Goal: Information Seeking & Learning: Learn about a topic

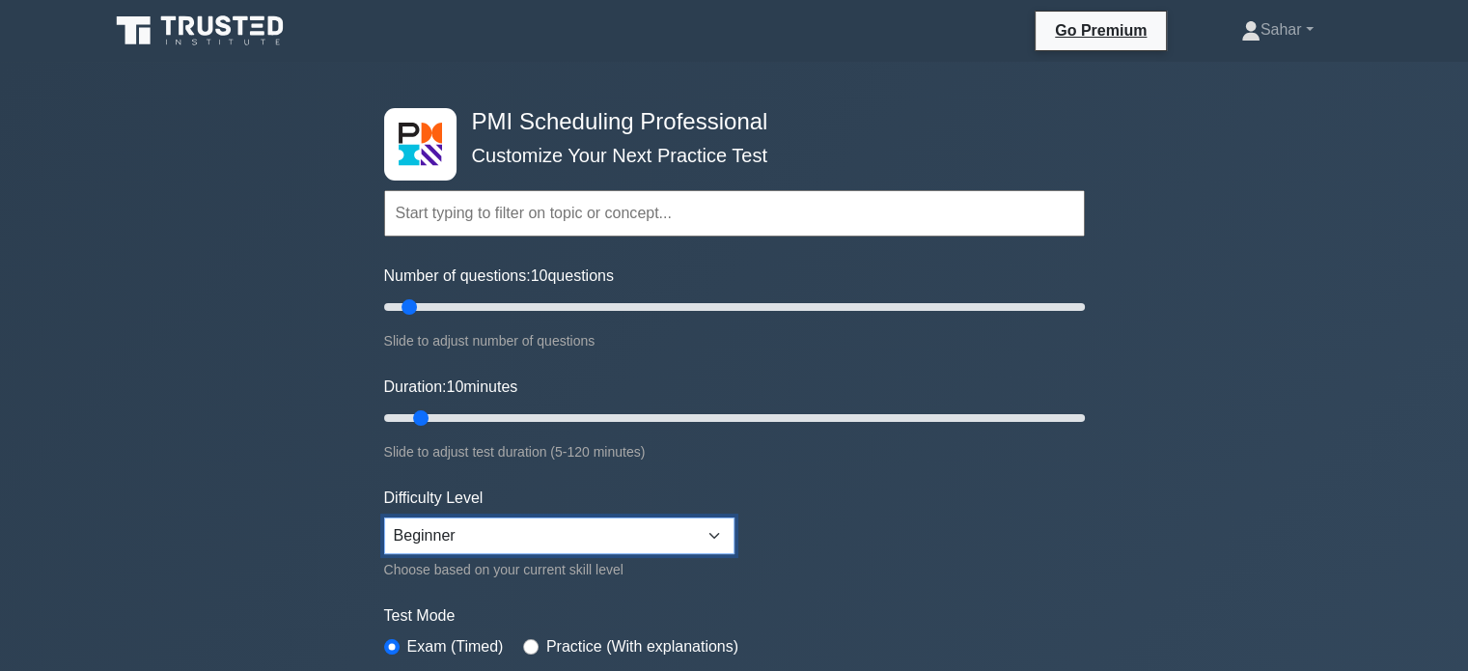
click at [718, 527] on select "Beginner Intermediate Expert" at bounding box center [559, 535] width 350 height 37
select select "intermediate"
click at [384, 517] on select "Beginner Intermediate Expert" at bounding box center [559, 535] width 350 height 37
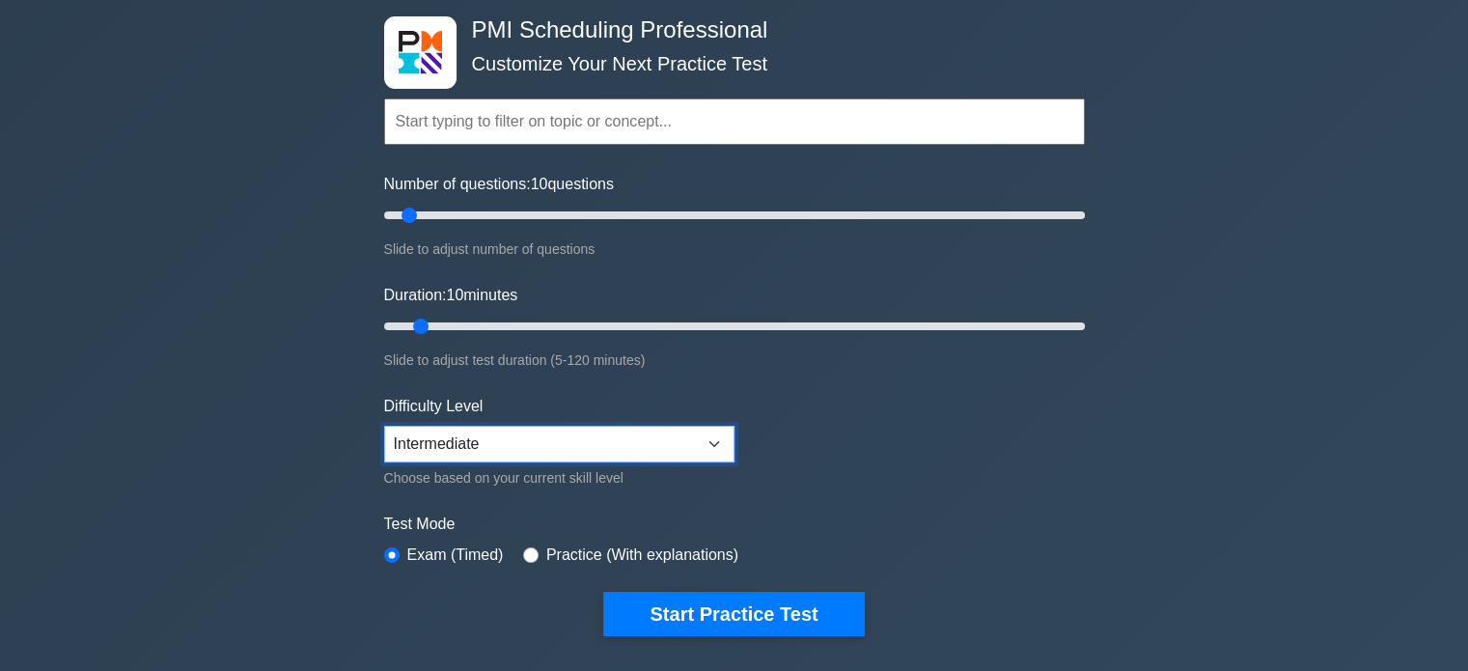
scroll to position [96, 0]
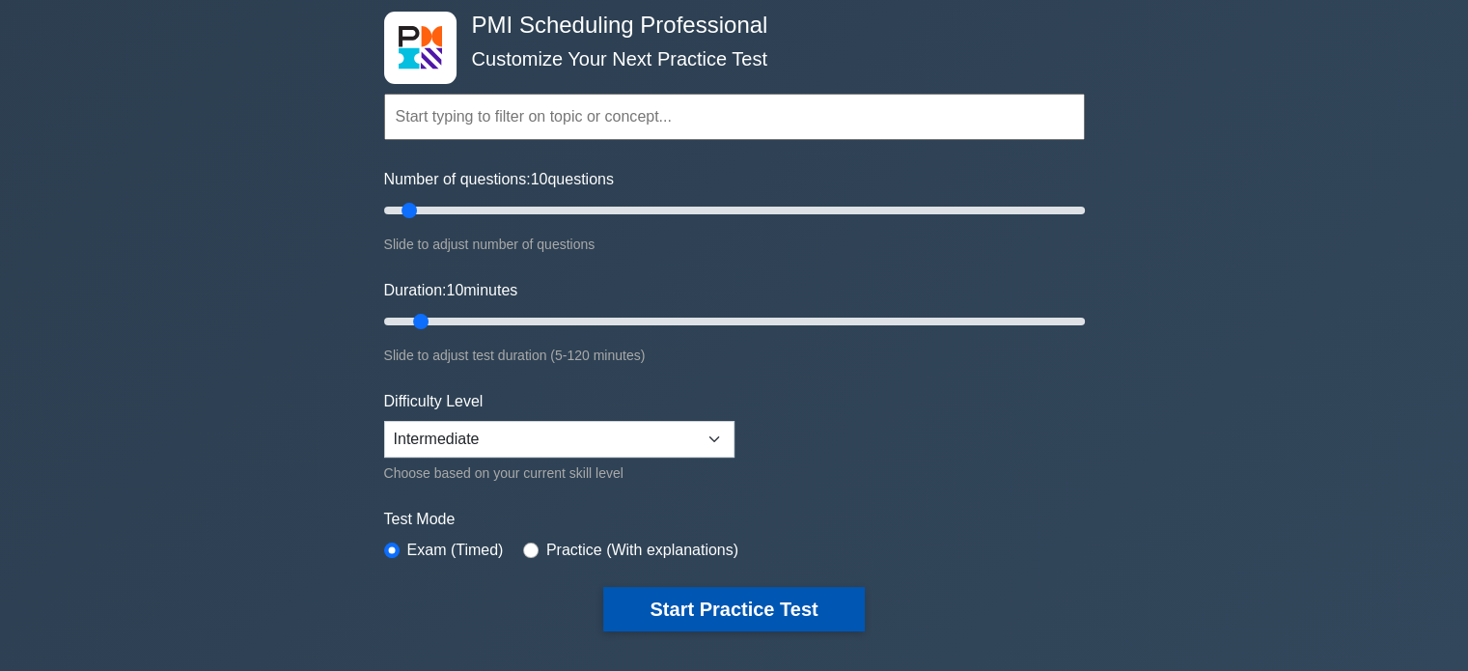
click at [690, 601] on button "Start Practice Test" at bounding box center [733, 609] width 261 height 44
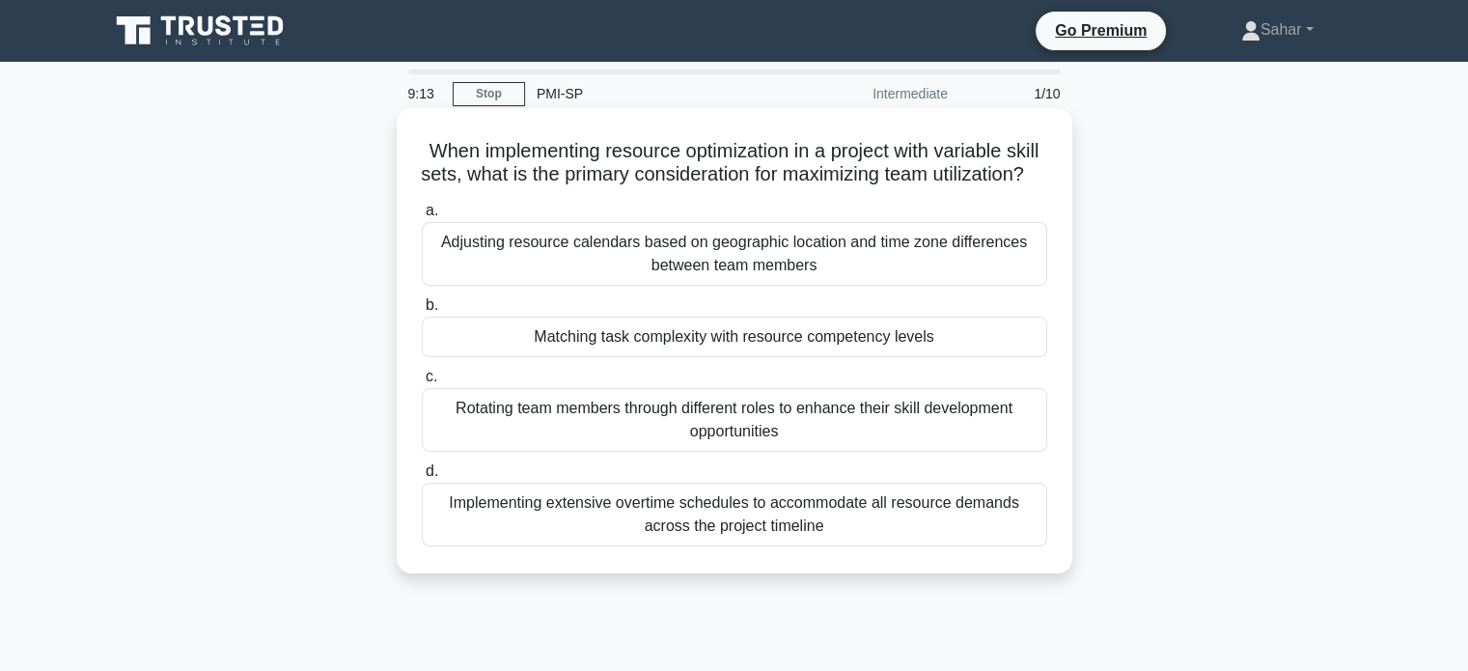
click at [771, 357] on div "Matching task complexity with resource competency levels" at bounding box center [734, 337] width 625 height 41
click at [422, 312] on input "b. Matching task complexity with resource competency levels" at bounding box center [422, 305] width 0 height 13
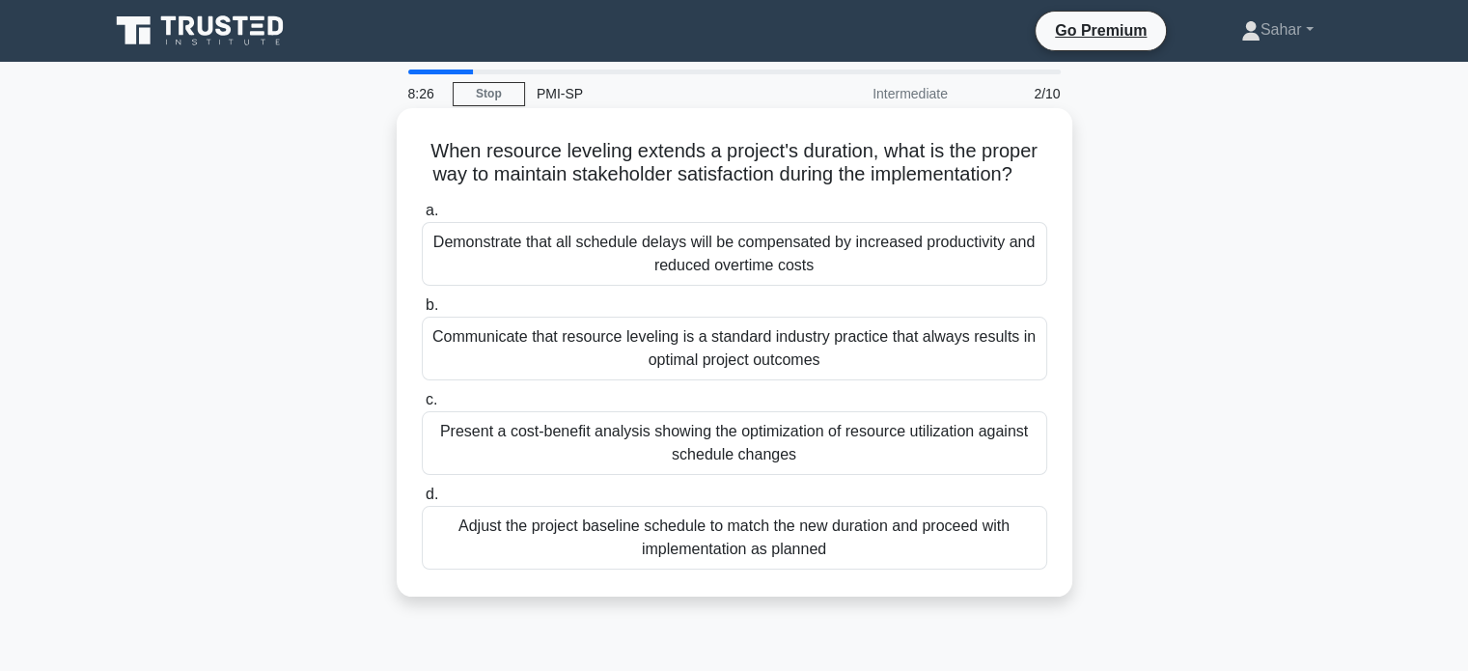
click at [836, 467] on div "Present a cost-benefit analysis showing the optimization of resource utilizatio…" at bounding box center [734, 443] width 625 height 64
click at [422, 406] on input "c. Present a cost-benefit analysis showing the optimization of resource utiliza…" at bounding box center [422, 400] width 0 height 13
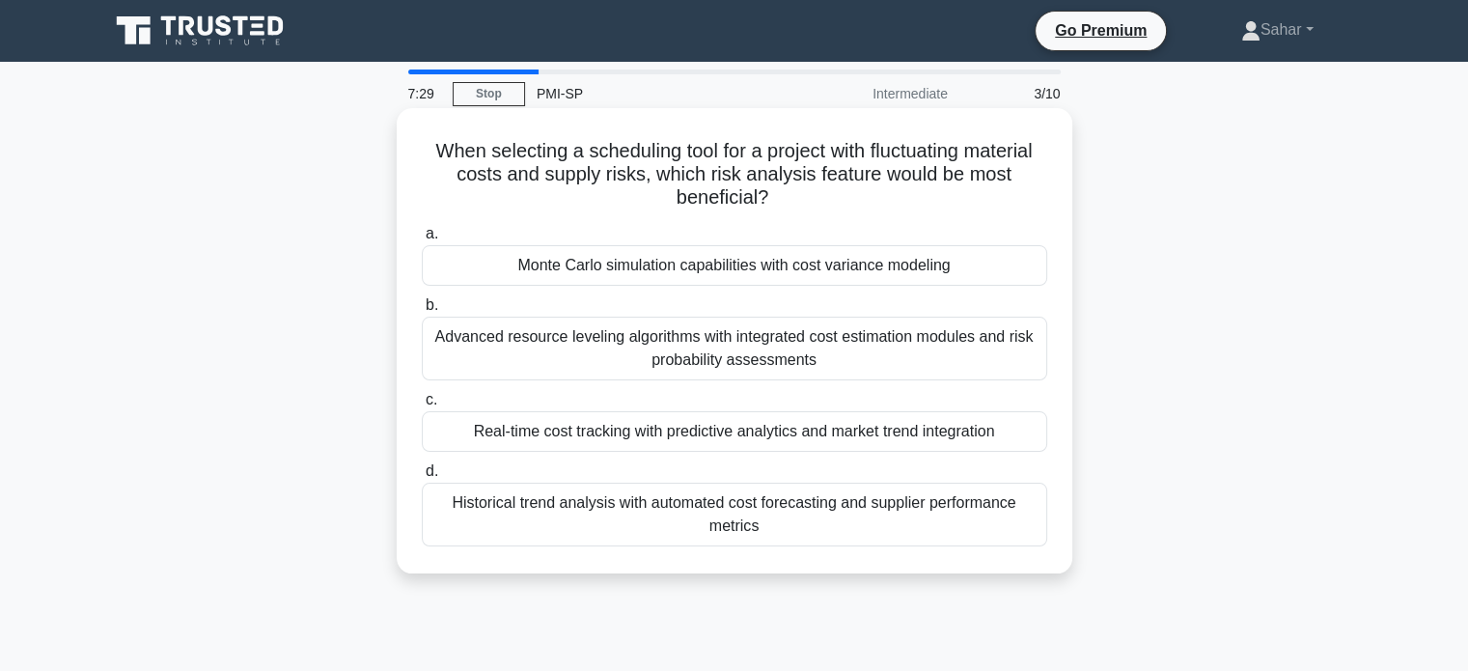
click at [780, 443] on div "Real-time cost tracking with predictive analytics and market trend integration" at bounding box center [734, 431] width 625 height 41
click at [422, 406] on input "c. Real-time cost tracking with predictive analytics and market trend integrati…" at bounding box center [422, 400] width 0 height 13
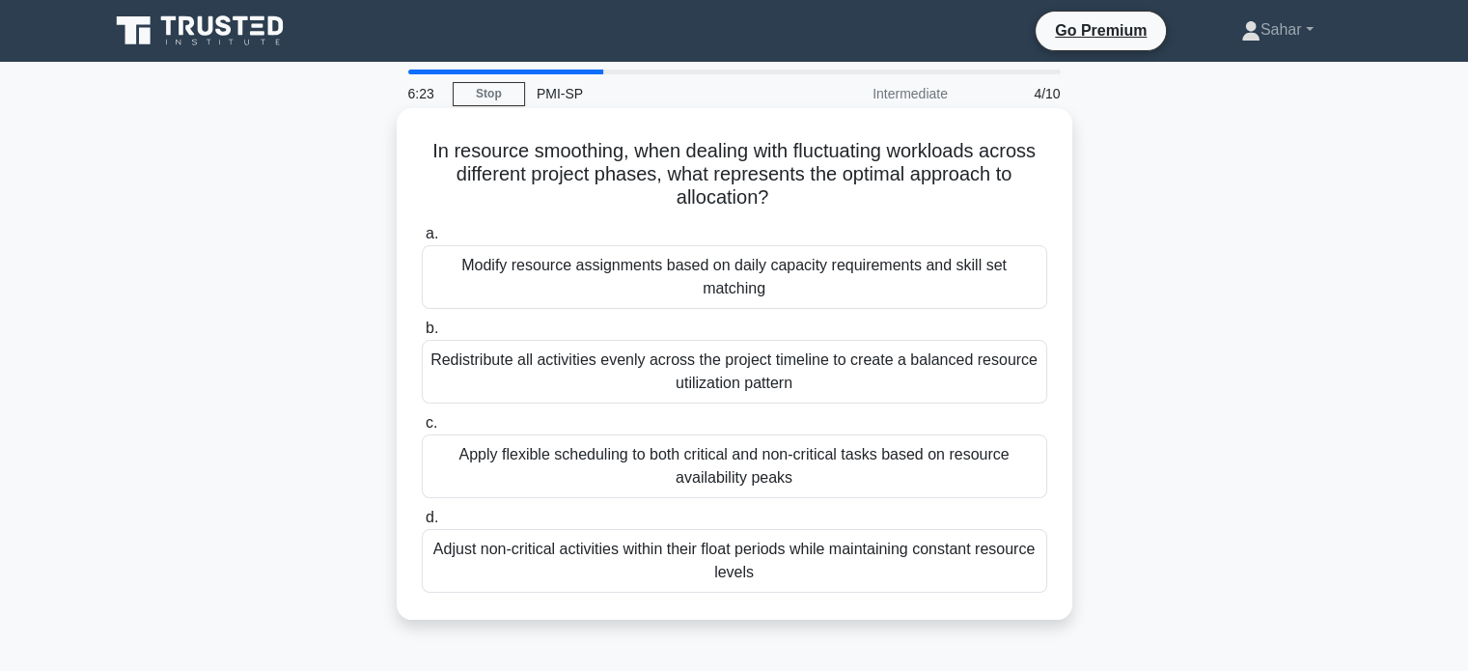
click at [812, 539] on div "Adjust non-critical activities within their float periods while maintaining con…" at bounding box center [734, 561] width 625 height 64
click at [422, 524] on input "d. Adjust non-critical activities within their float periods while maintaining …" at bounding box center [422, 517] width 0 height 13
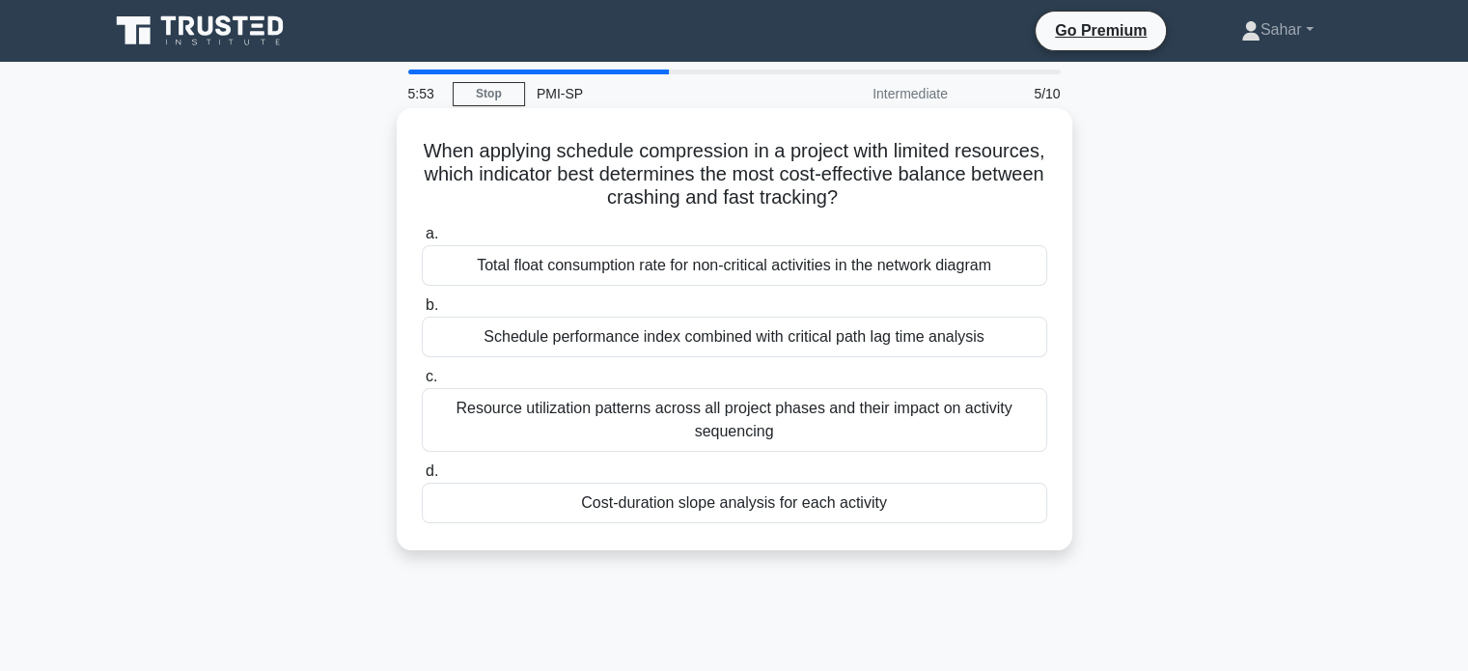
click at [734, 356] on div "Schedule performance index combined with critical path lag time analysis" at bounding box center [734, 337] width 625 height 41
click at [422, 312] on input "b. Schedule performance index combined with critical path lag time analysis" at bounding box center [422, 305] width 0 height 13
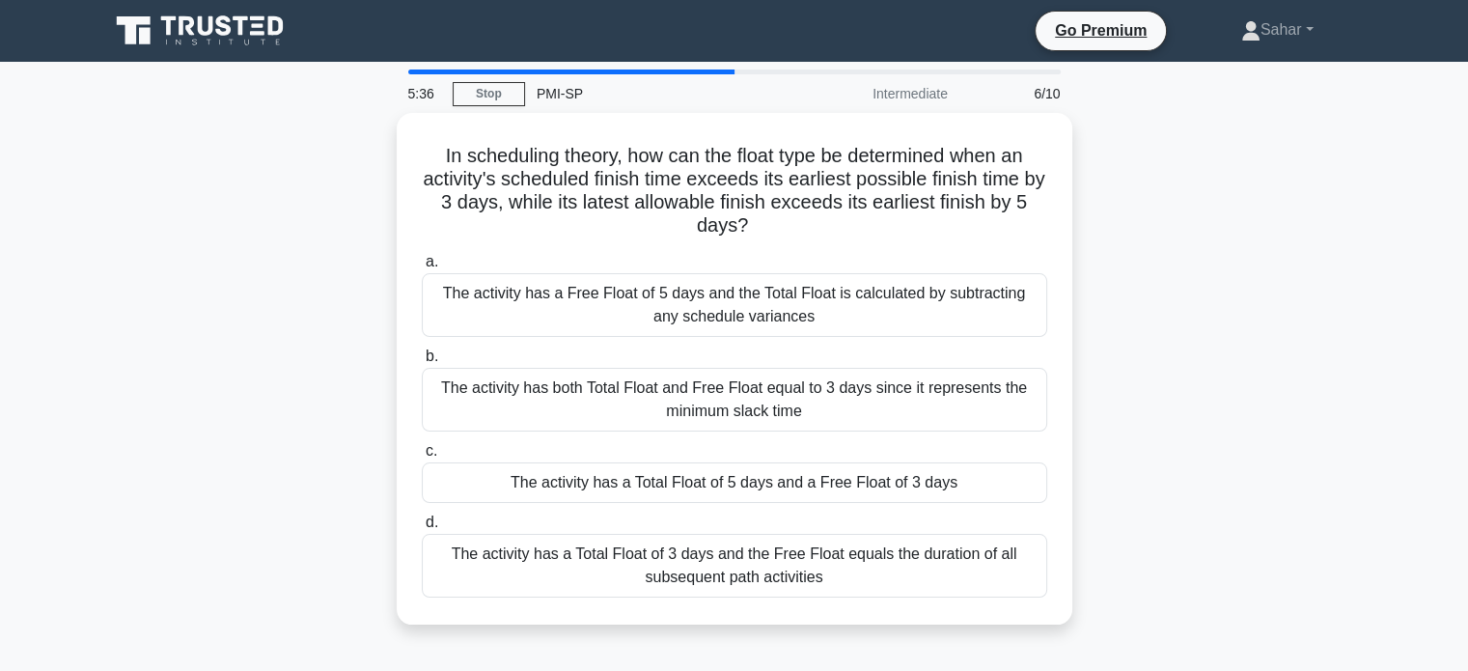
drag, startPoint x: 734, startPoint y: 356, endPoint x: 264, endPoint y: 311, distance: 472.1
click at [264, 311] on div "In scheduling theory, how can the float type be determined when an activity's s…" at bounding box center [734, 380] width 1274 height 535
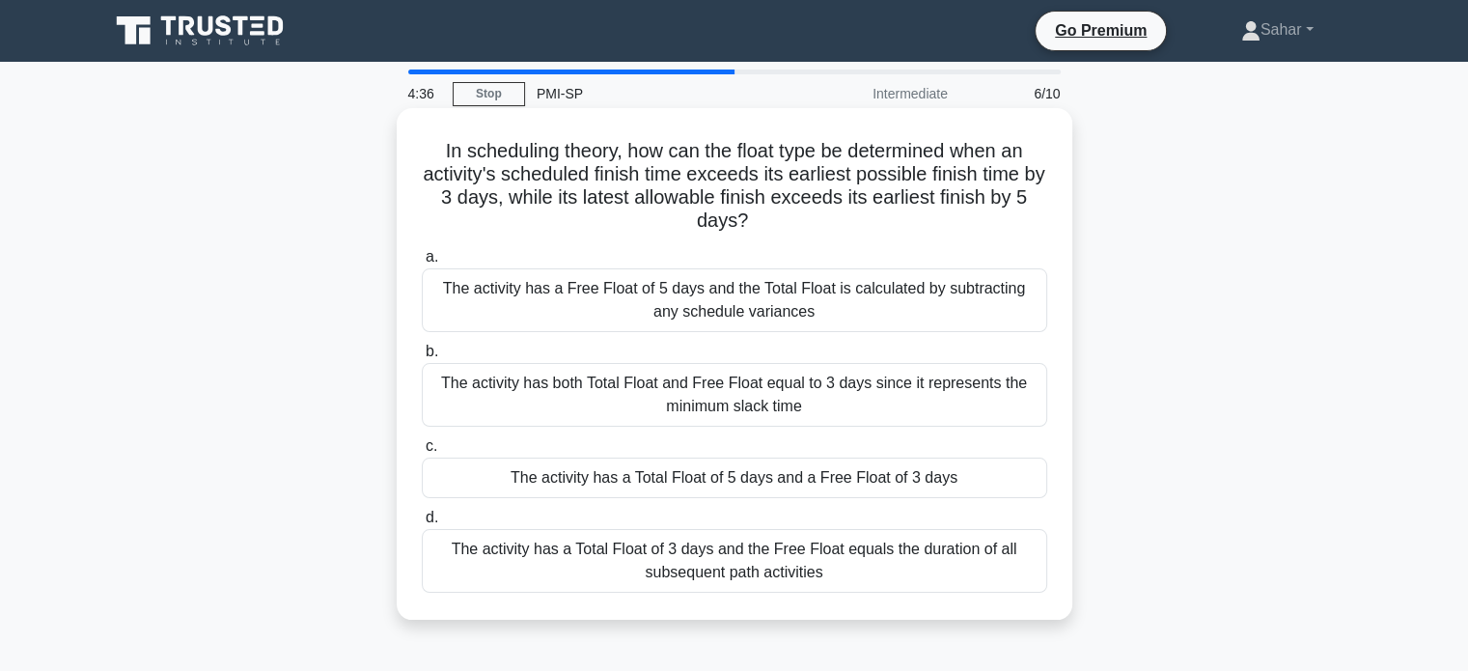
click at [831, 483] on div "The activity has a Total Float of 5 days and a Free Float of 3 days" at bounding box center [734, 477] width 625 height 41
click at [422, 453] on input "c. The activity has a Total Float of 5 days and a Free Float of 3 days" at bounding box center [422, 446] width 0 height 13
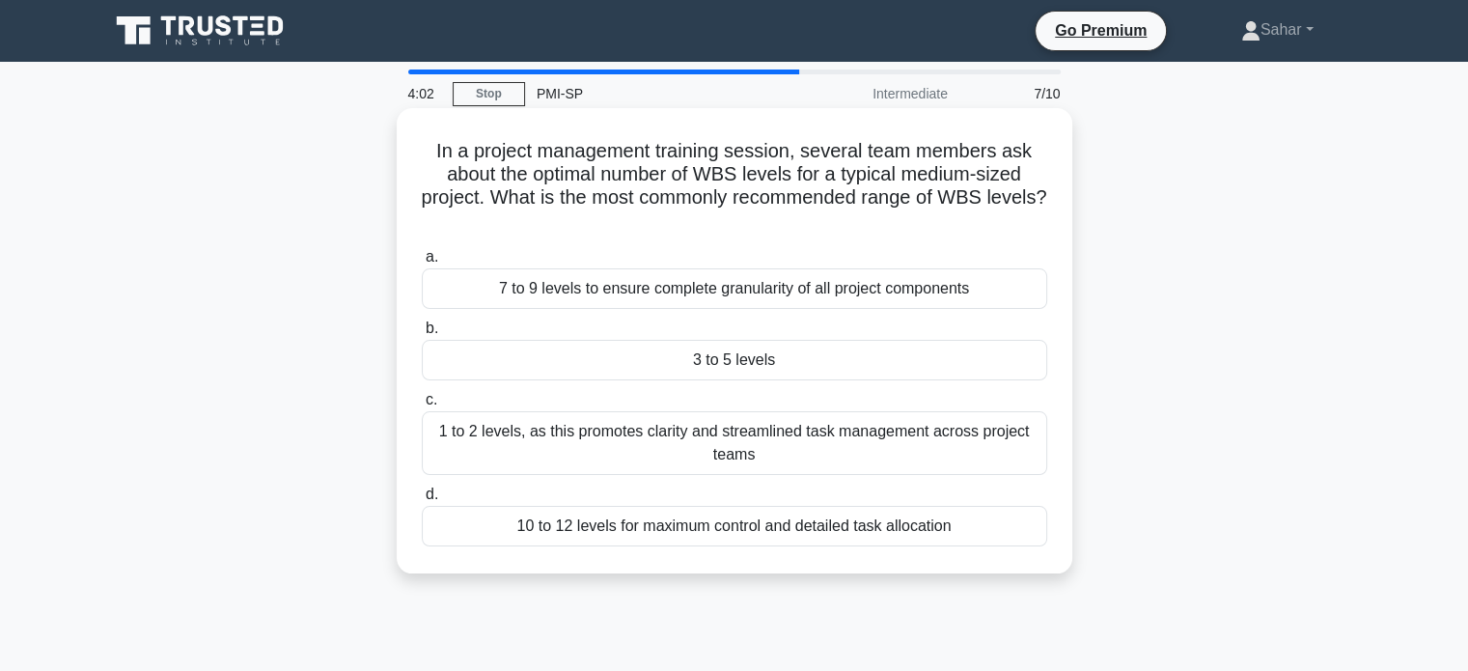
click at [718, 360] on div "3 to 5 levels" at bounding box center [734, 360] width 625 height 41
click at [422, 335] on input "b. 3 to 5 levels" at bounding box center [422, 328] width 0 height 13
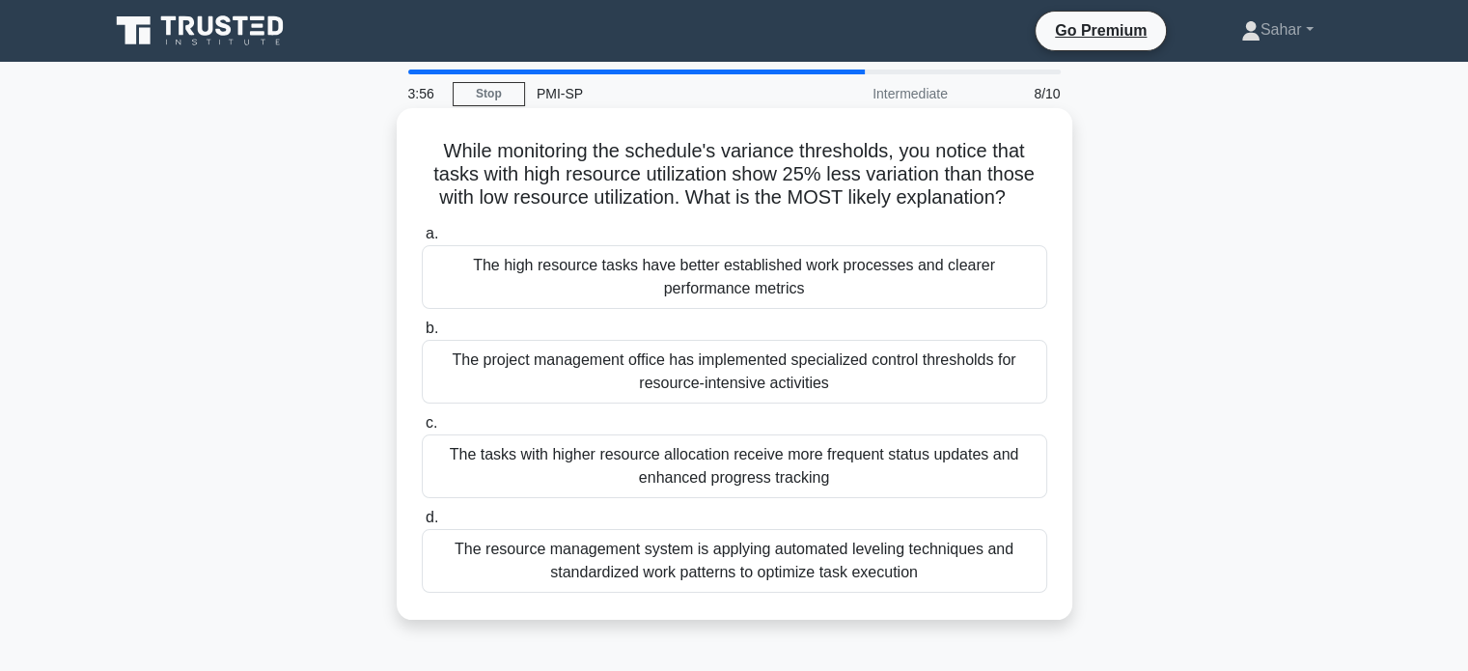
click at [676, 139] on h5 "While monitoring the schedule's variance thresholds, you notice that tasks with…" at bounding box center [734, 174] width 629 height 71
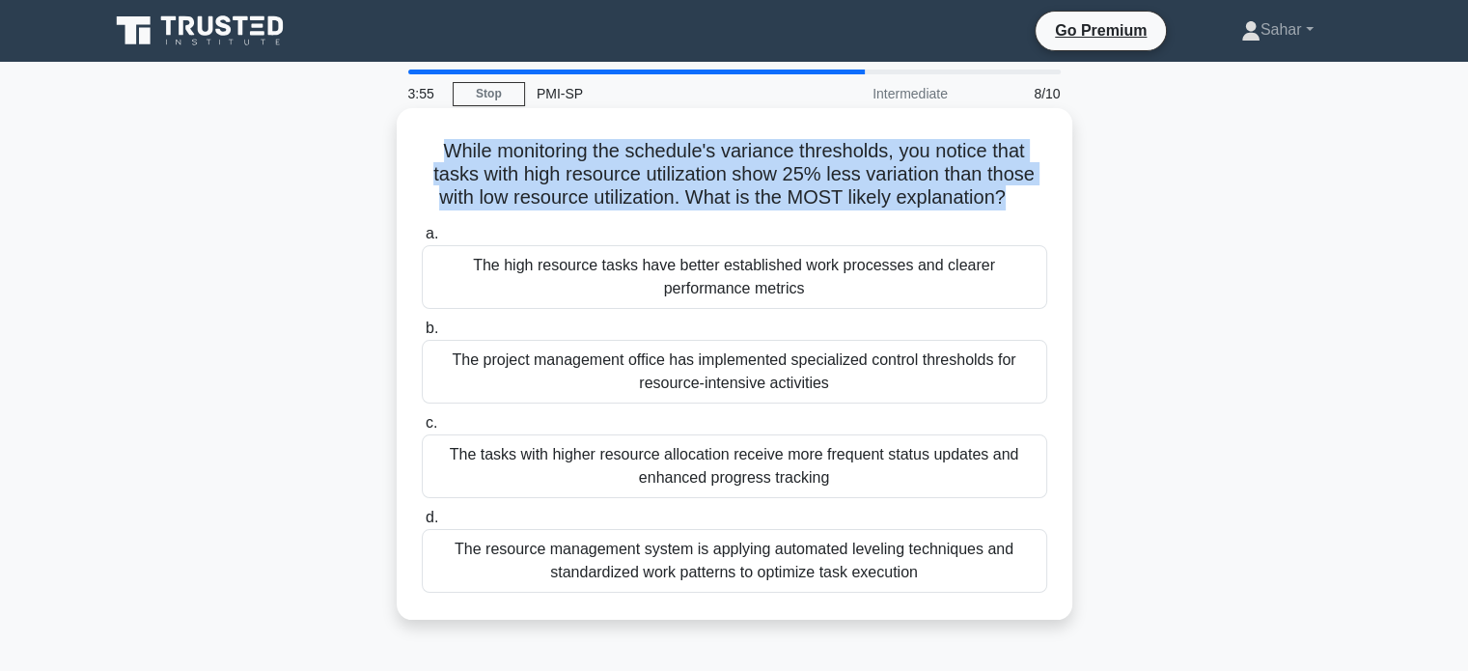
click at [676, 139] on h5 "While monitoring the schedule's variance thresholds, you notice that tasks with…" at bounding box center [734, 174] width 629 height 71
click at [675, 171] on h5 "While monitoring the schedule's variance thresholds, you notice that tasks with…" at bounding box center [734, 174] width 629 height 71
click at [668, 192] on h5 "While monitoring the schedule's variance thresholds, you notice that tasks with…" at bounding box center [734, 174] width 629 height 71
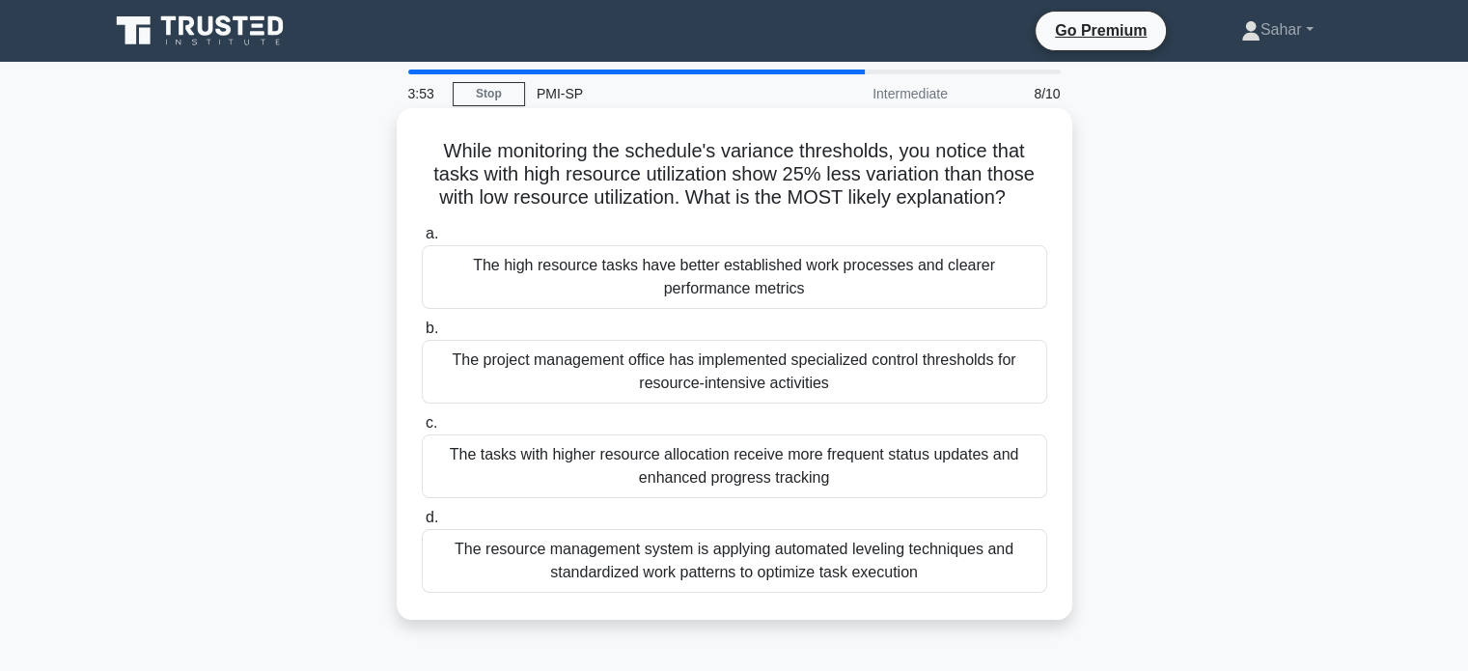
click at [668, 192] on h5 "While monitoring the schedule's variance thresholds, you notice that tasks with…" at bounding box center [734, 174] width 629 height 71
click at [668, 175] on h5 "While monitoring the schedule's variance thresholds, you notice that tasks with…" at bounding box center [734, 174] width 629 height 71
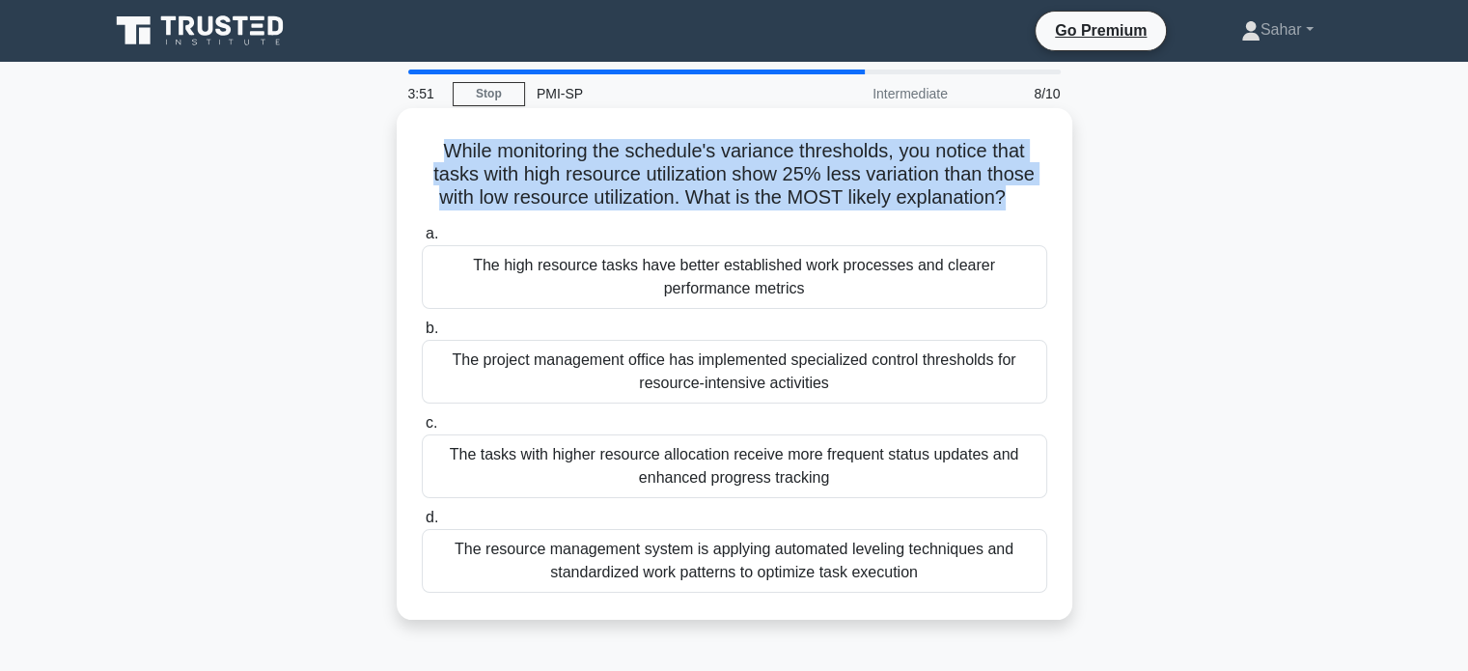
click at [668, 175] on h5 "While monitoring the schedule's variance thresholds, you notice that tasks with…" at bounding box center [734, 174] width 629 height 71
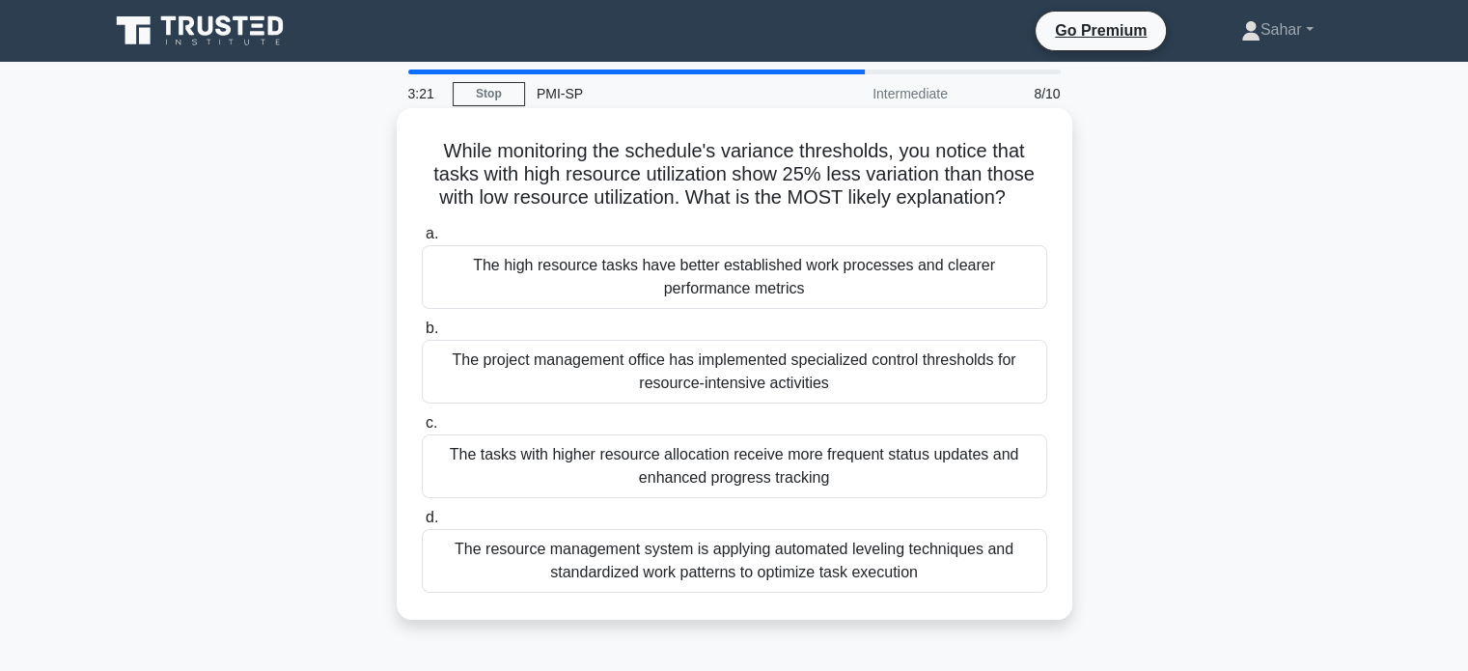
click at [962, 195] on h5 "While monitoring the schedule's variance thresholds, you notice that tasks with…" at bounding box center [734, 174] width 629 height 71
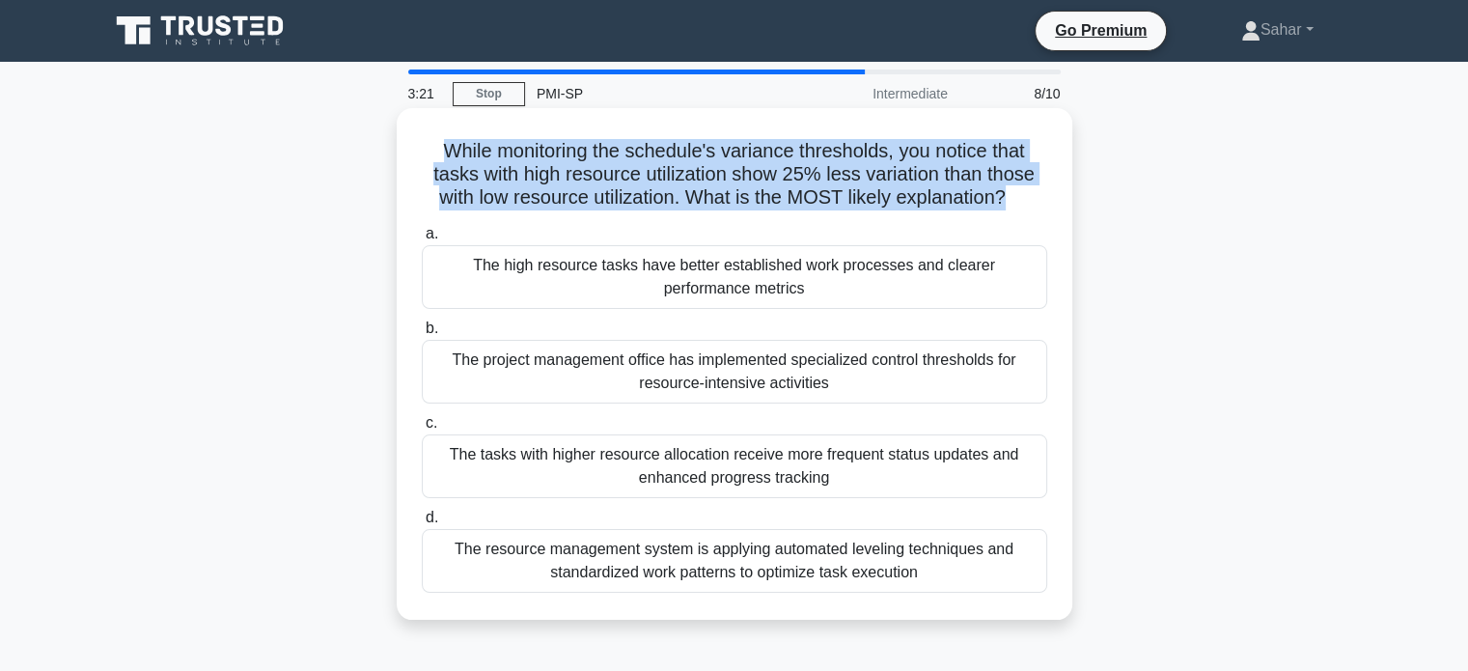
click at [962, 195] on h5 "While monitoring the schedule's variance thresholds, you notice that tasks with…" at bounding box center [734, 174] width 629 height 71
click at [955, 183] on h5 "While monitoring the schedule's variance thresholds, you notice that tasks with…" at bounding box center [734, 174] width 629 height 71
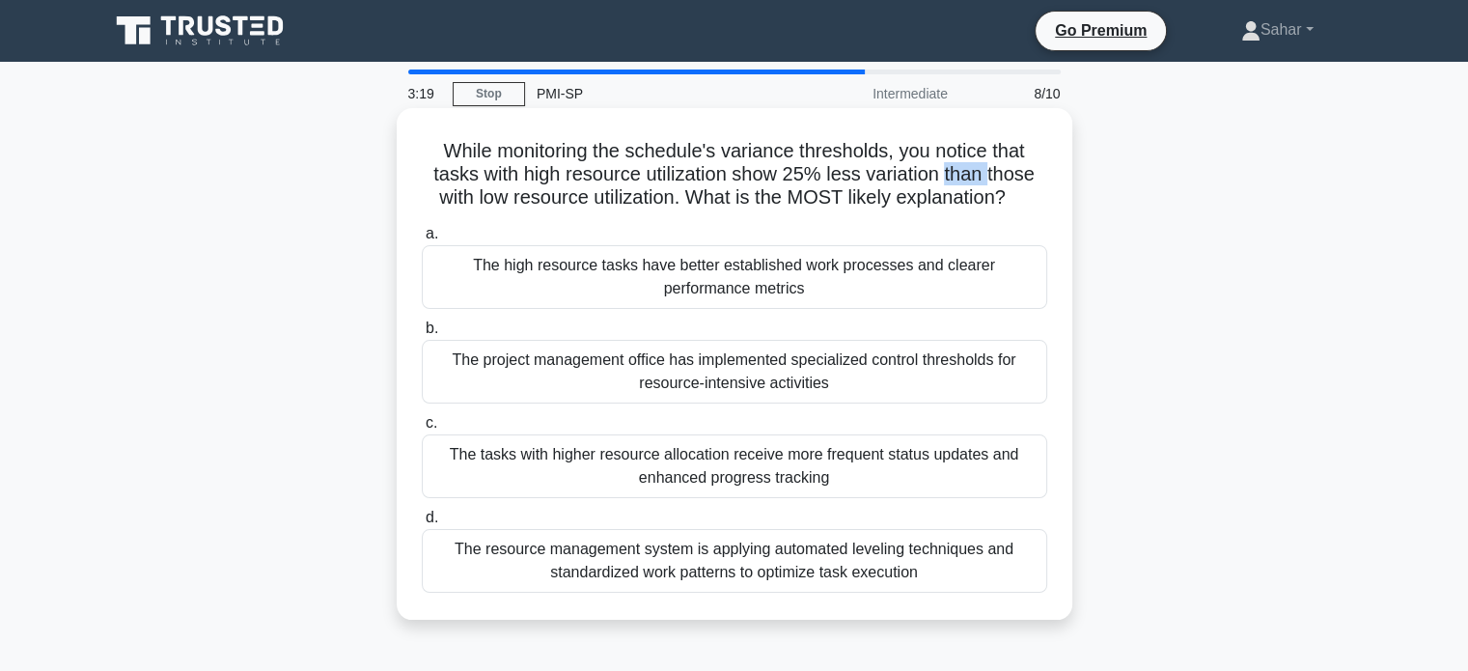
click at [955, 183] on h5 "While monitoring the schedule's variance thresholds, you notice that tasks with…" at bounding box center [734, 174] width 629 height 71
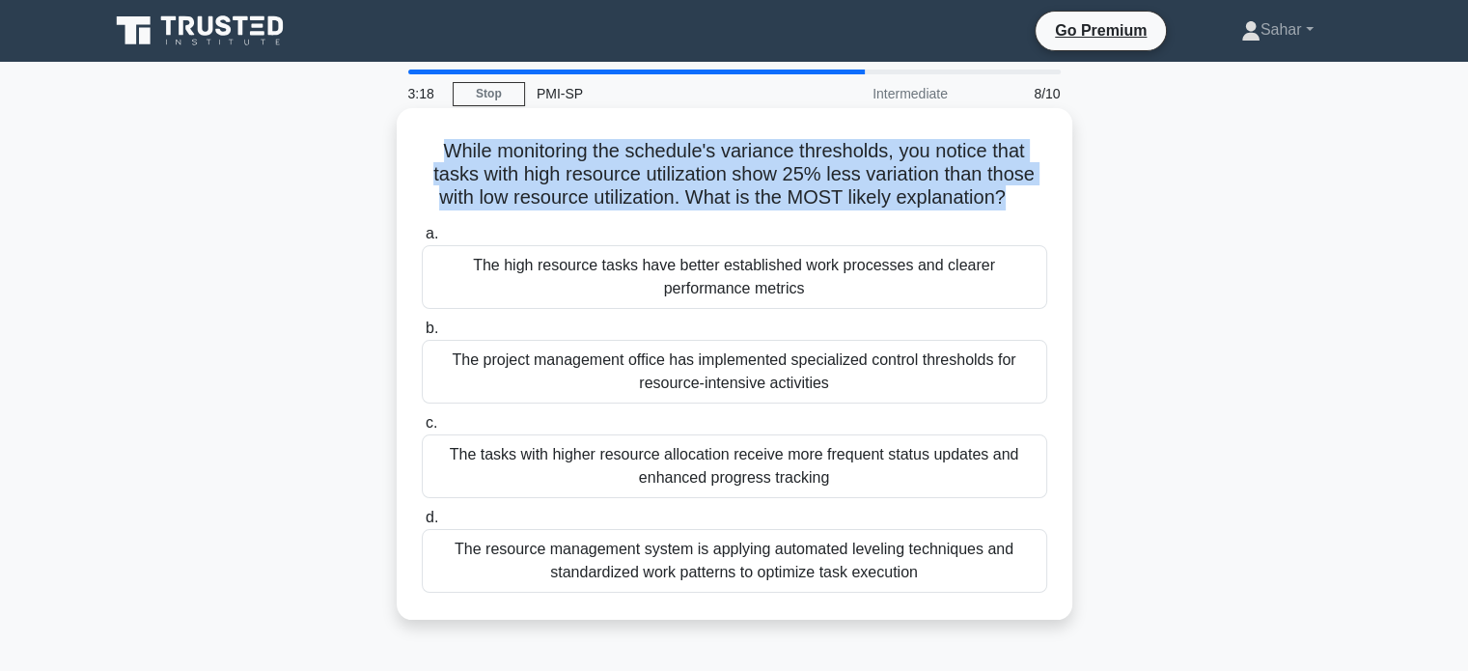
click at [955, 183] on h5 "While monitoring the schedule's variance thresholds, you notice that tasks with…" at bounding box center [734, 174] width 629 height 71
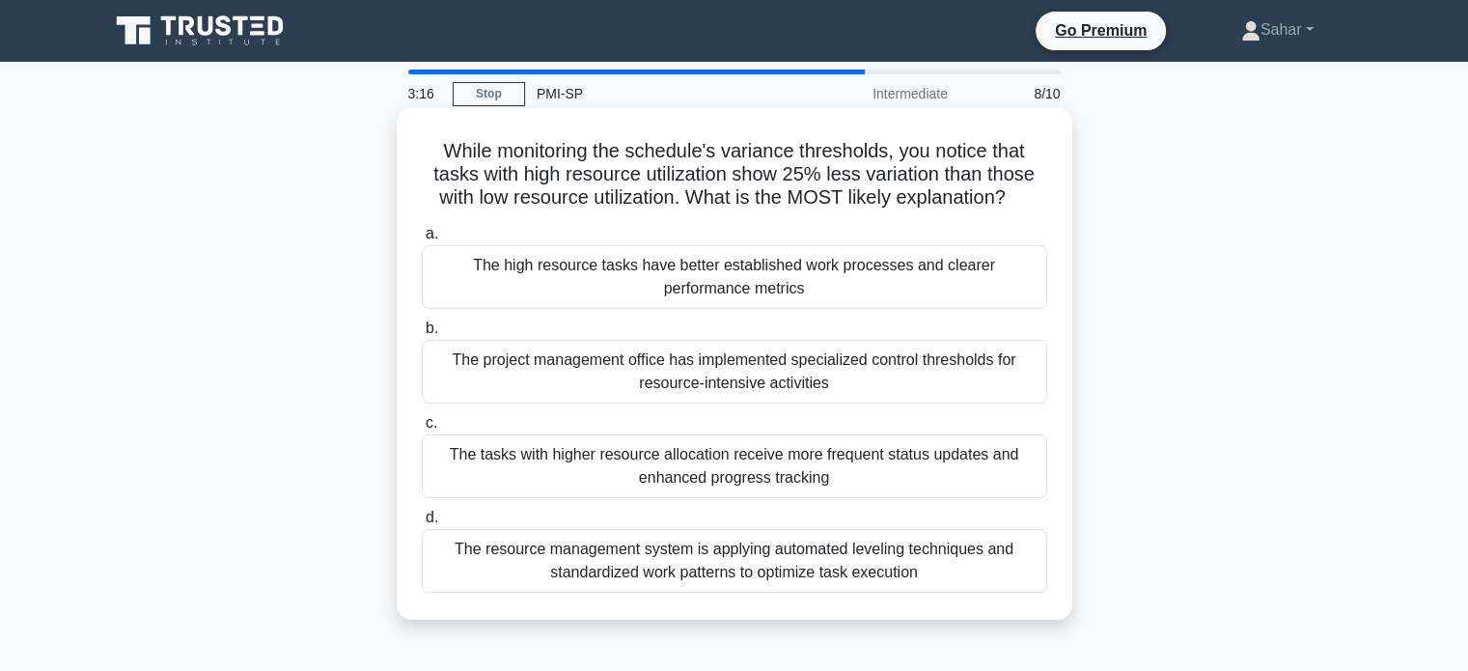
click at [955, 183] on h5 "While monitoring the schedule's variance thresholds, you notice that tasks with…" at bounding box center [734, 174] width 629 height 71
click at [982, 196] on h5 "While monitoring the schedule's variance thresholds, you notice that tasks with…" at bounding box center [734, 174] width 629 height 71
click at [745, 171] on h5 "While monitoring the schedule's variance thresholds, you notice that tasks with…" at bounding box center [734, 174] width 629 height 71
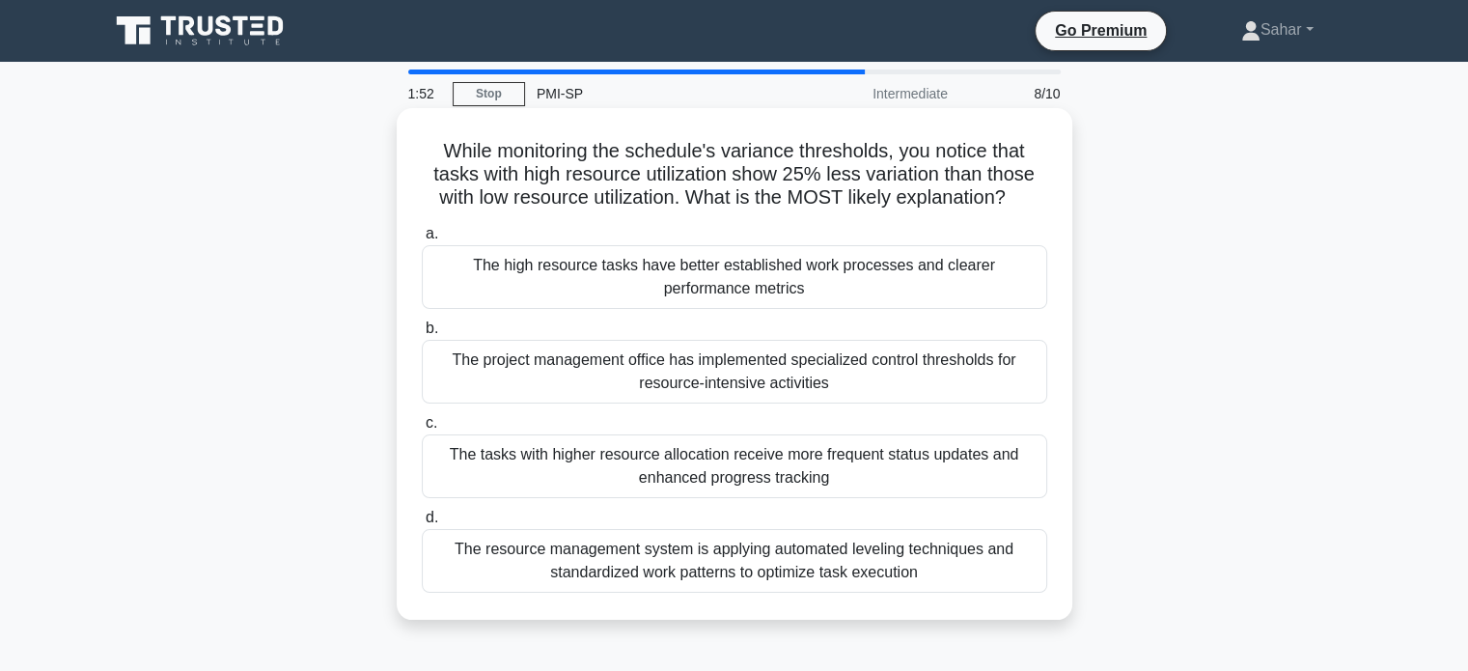
click at [548, 174] on h5 "While monitoring the schedule's variance thresholds, you notice that tasks with…" at bounding box center [734, 174] width 629 height 71
click at [556, 464] on div "The tasks with higher resource allocation receive more frequent status updates …" at bounding box center [734, 466] width 625 height 64
click at [422, 429] on input "c. The tasks with higher resource allocation receive more frequent status updat…" at bounding box center [422, 423] width 0 height 13
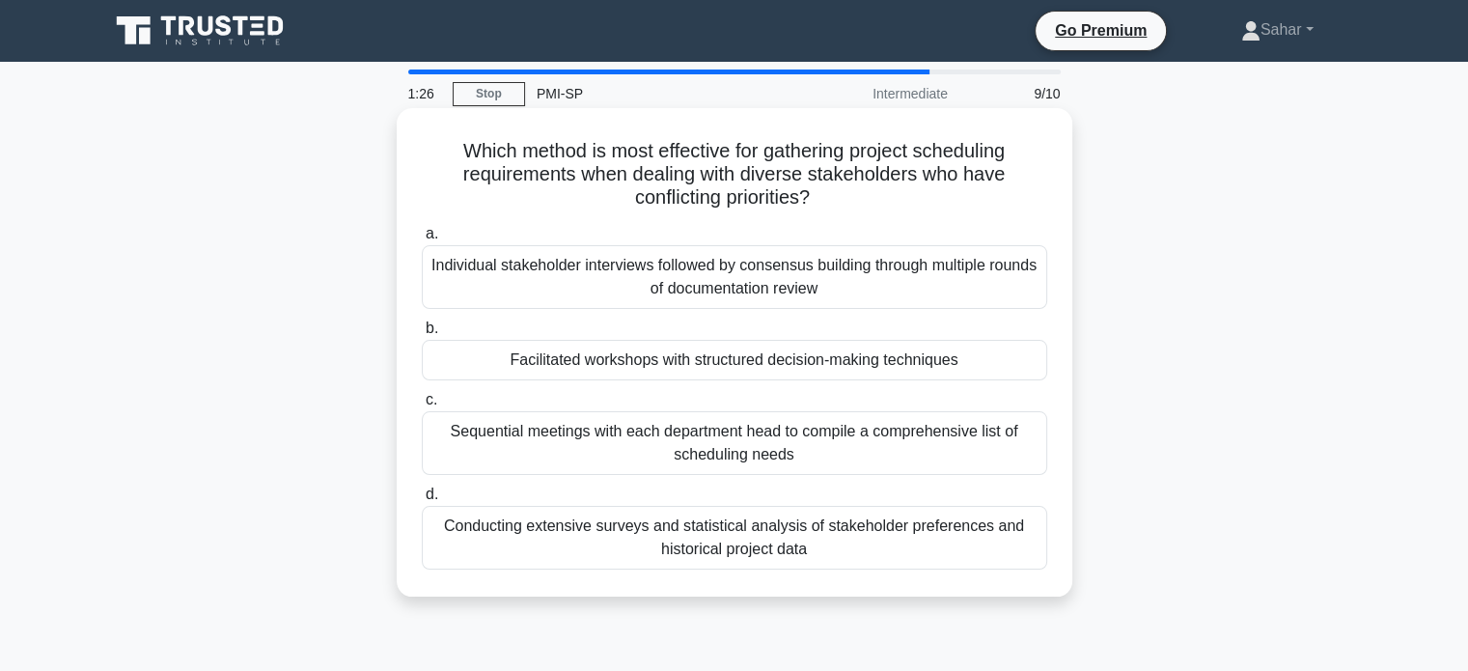
click at [606, 148] on h5 "Which method is most effective for gathering project scheduling requirements wh…" at bounding box center [734, 174] width 629 height 71
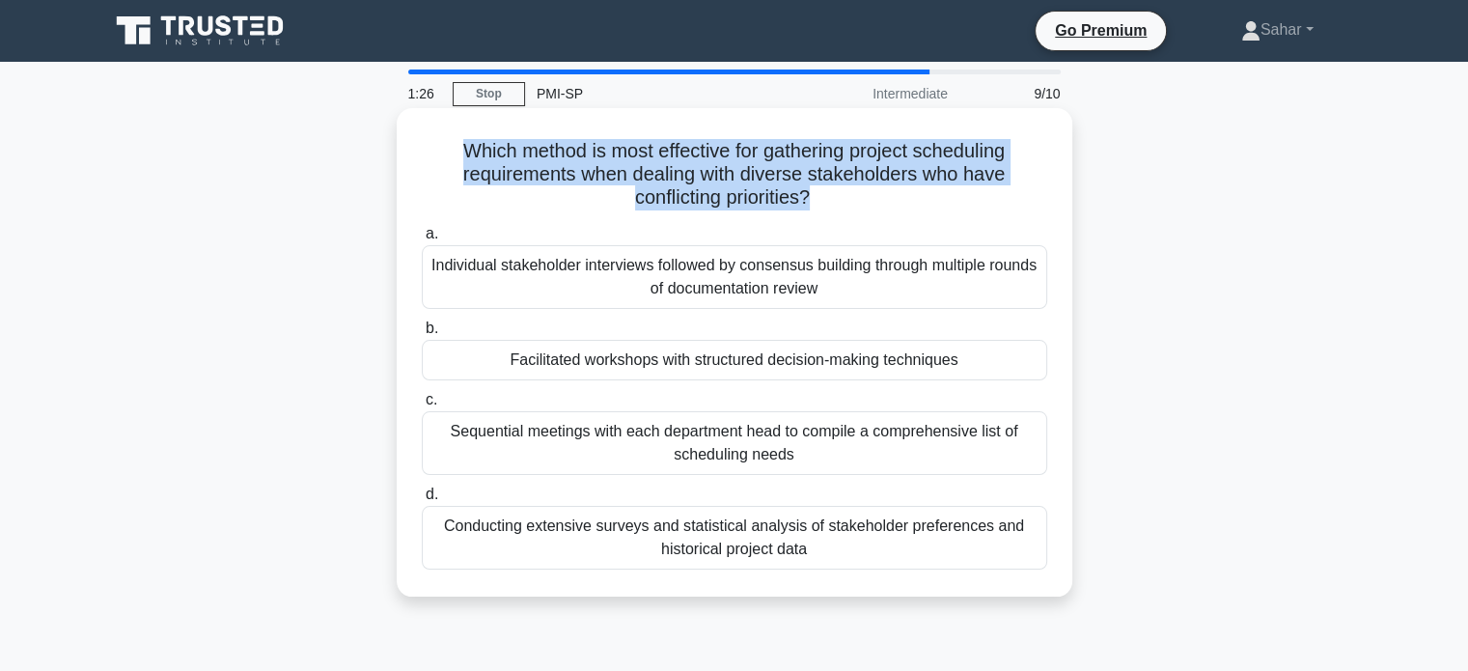
click at [606, 148] on h5 "Which method is most effective for gathering project scheduling requirements wh…" at bounding box center [734, 174] width 629 height 71
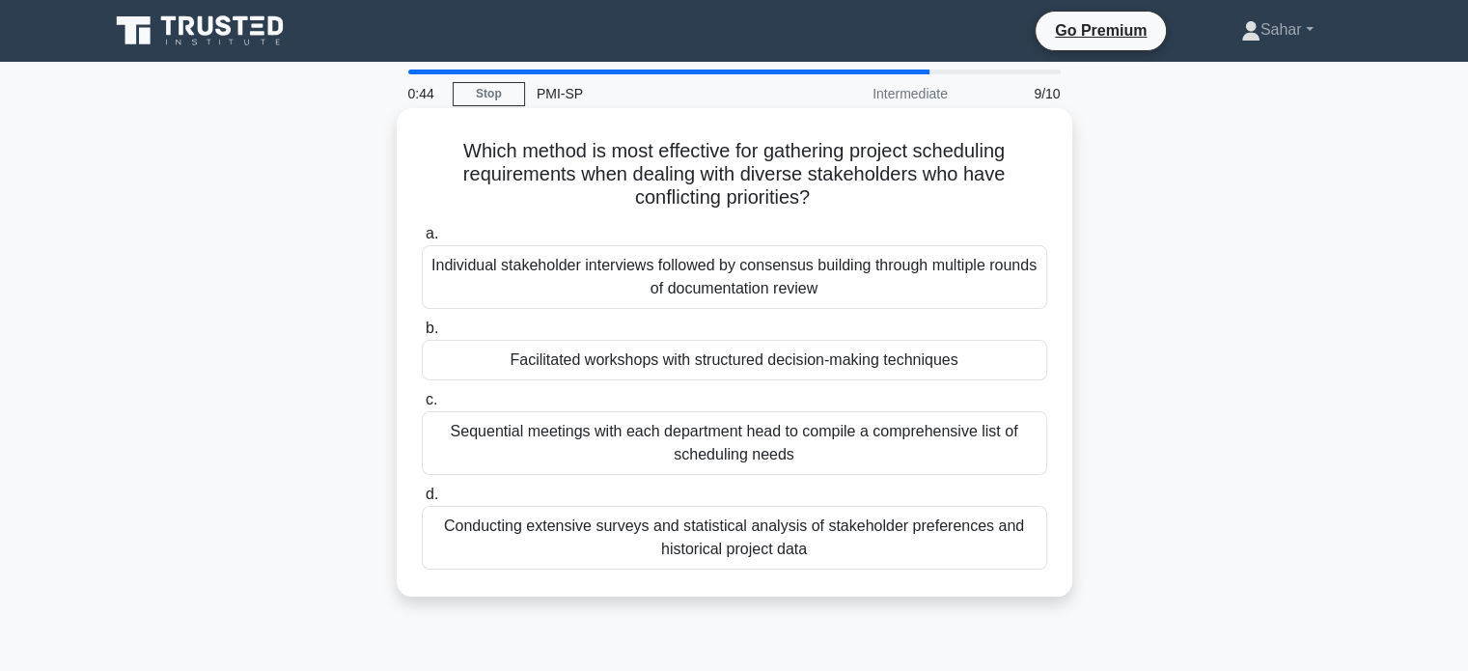
click at [683, 372] on div "Facilitated workshops with structured decision-making techniques" at bounding box center [734, 360] width 625 height 41
click at [422, 335] on input "b. Facilitated workshops with structured decision-making techniques" at bounding box center [422, 328] width 0 height 13
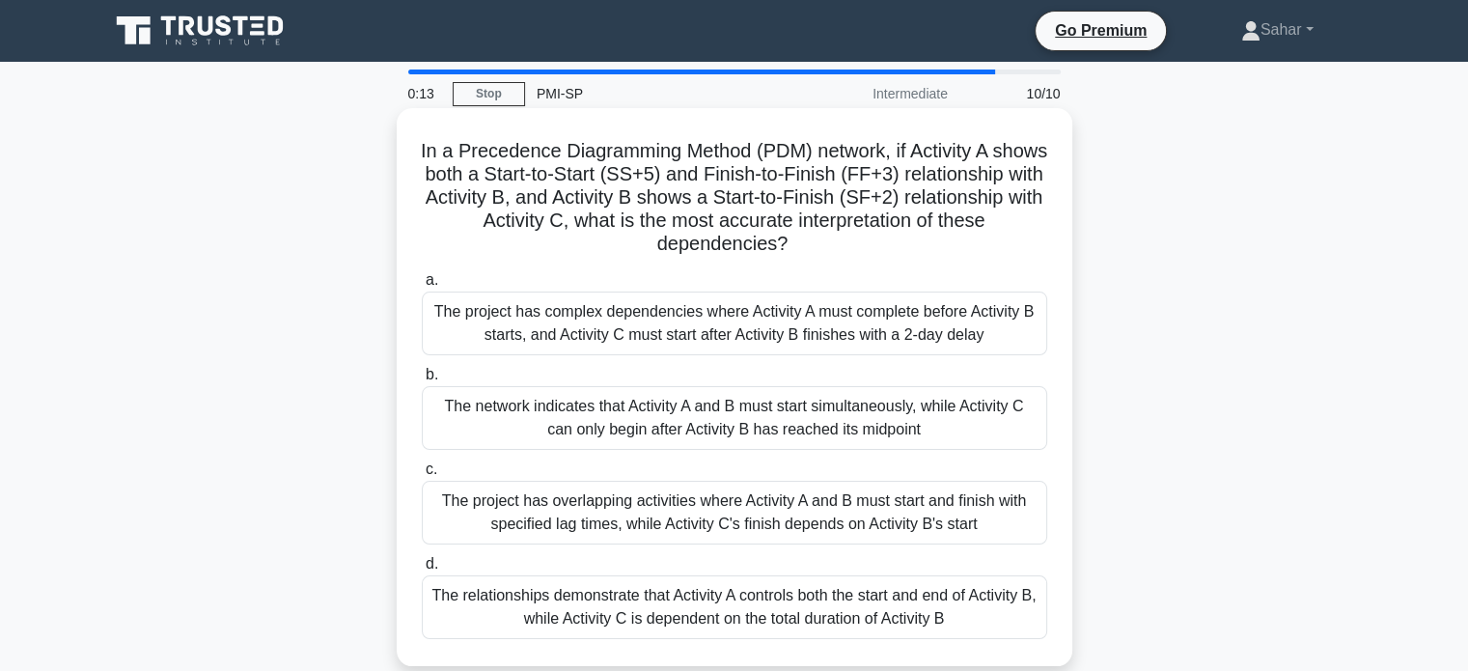
click at [636, 493] on div "The project has overlapping activities where Activity A and B must start and fi…" at bounding box center [734, 513] width 625 height 64
click at [422, 476] on input "c. The project has overlapping activities where Activity A and B must start and…" at bounding box center [422, 469] width 0 height 13
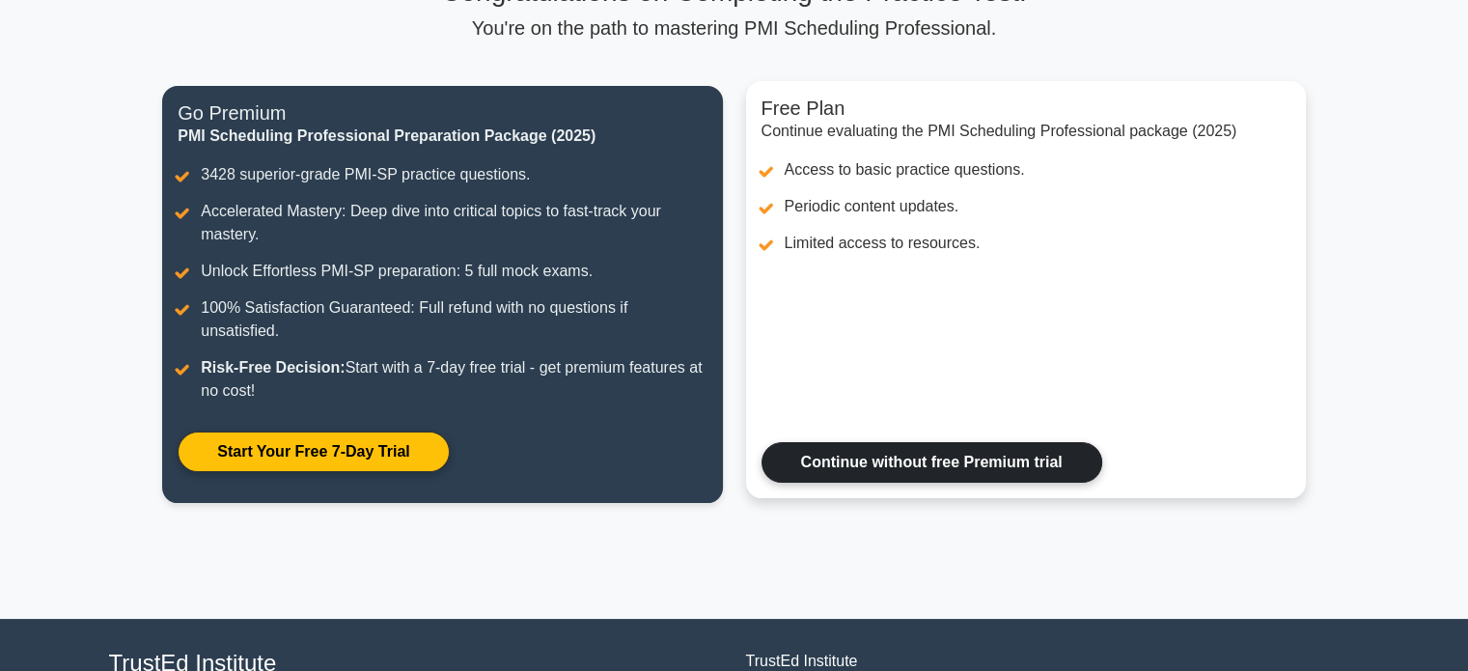
scroll to position [193, 0]
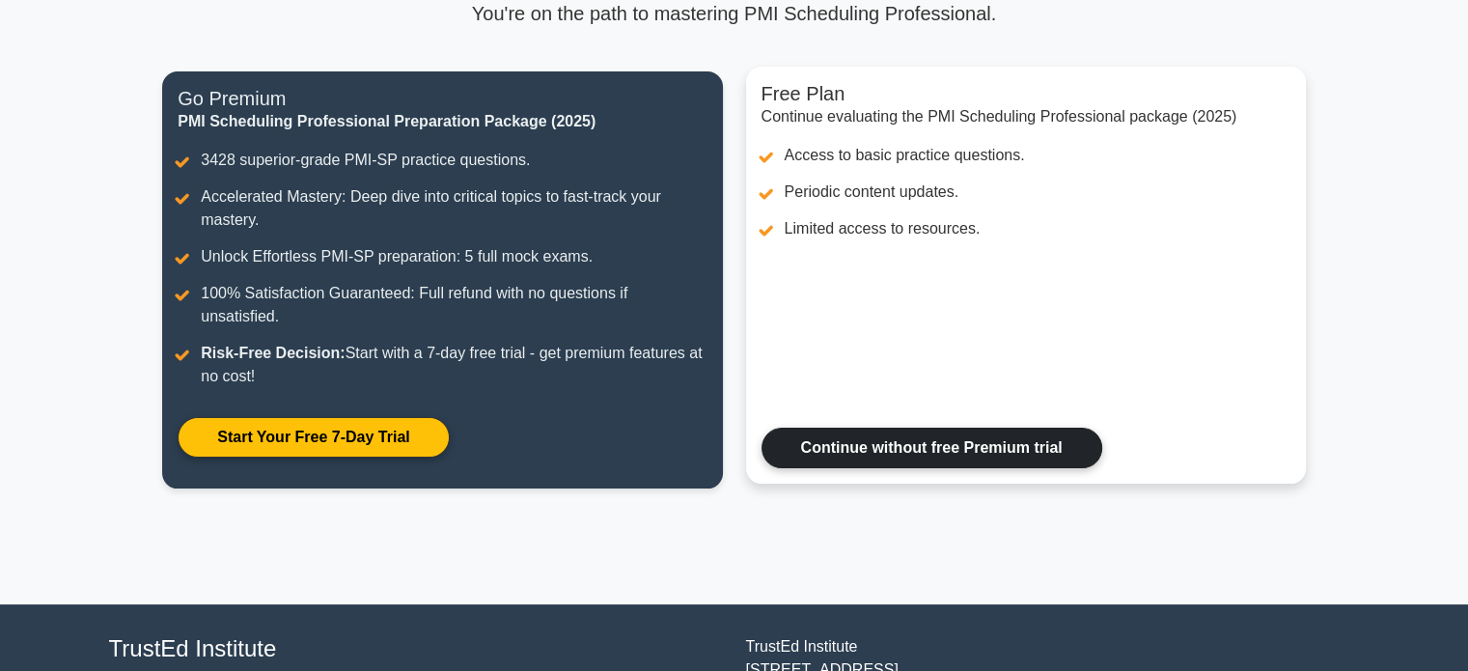
click at [933, 449] on link "Continue without free Premium trial" at bounding box center [931, 447] width 341 height 41
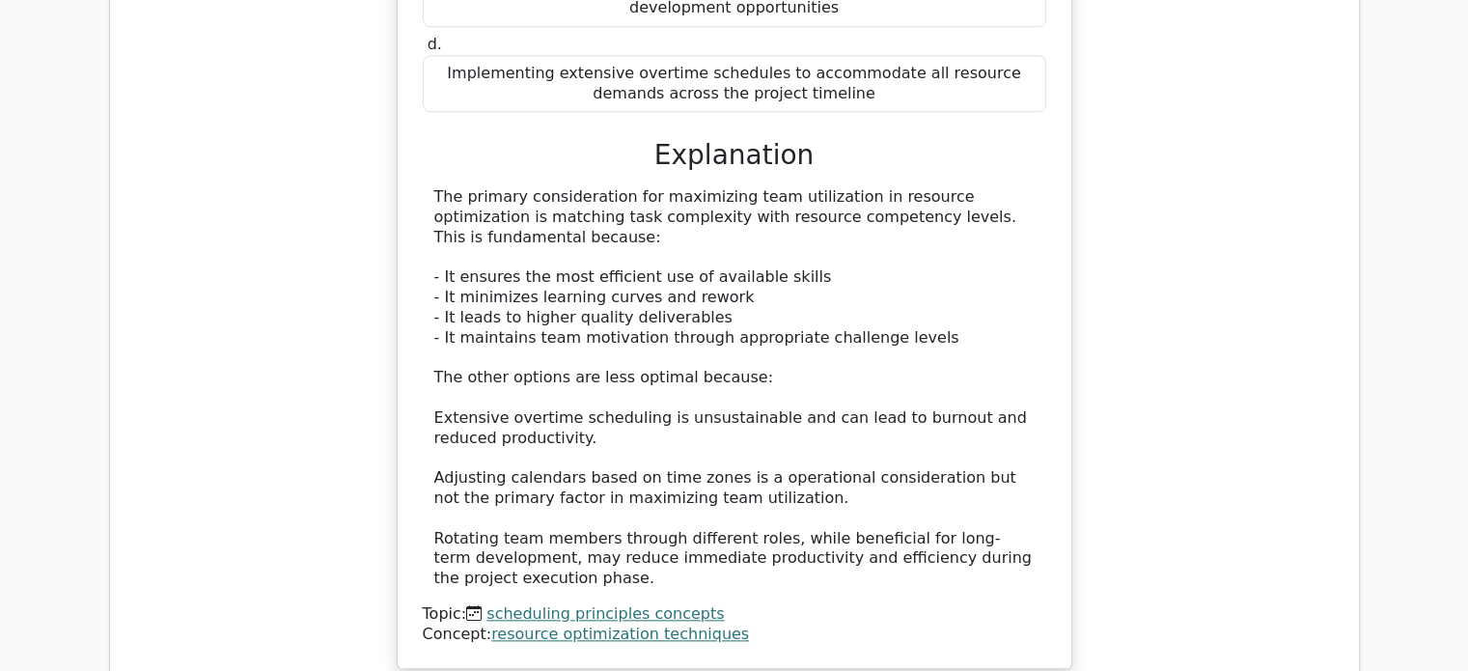
scroll to position [1930, 0]
